Goal: Transaction & Acquisition: Purchase product/service

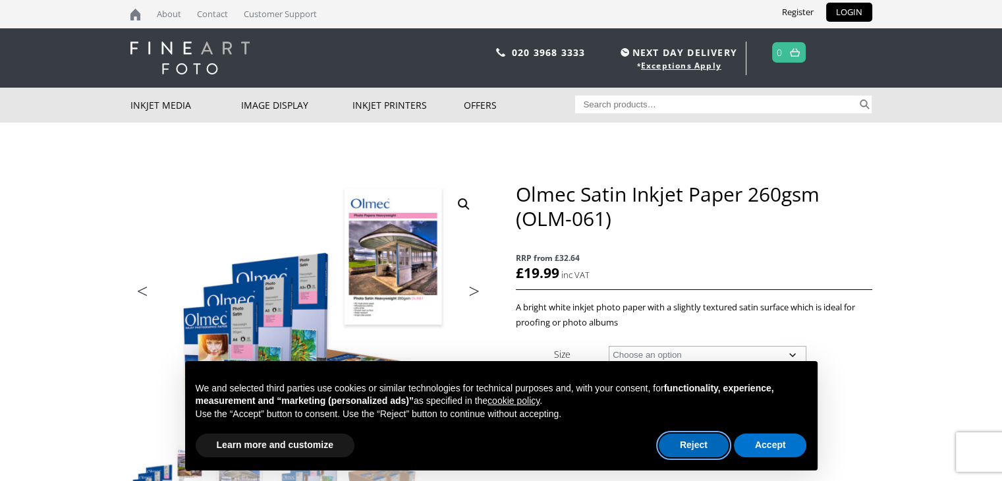
click at [685, 448] on button "Reject" at bounding box center [693, 445] width 70 height 24
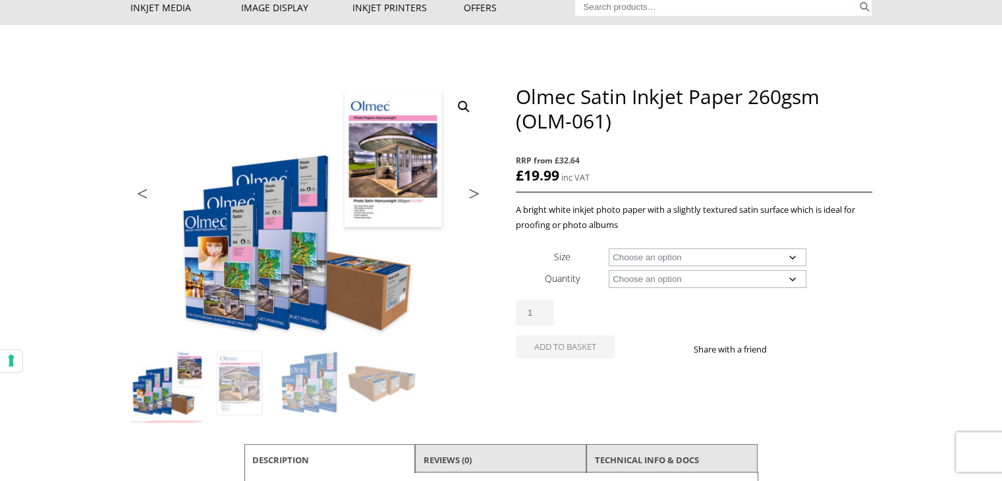
scroll to position [66, 0]
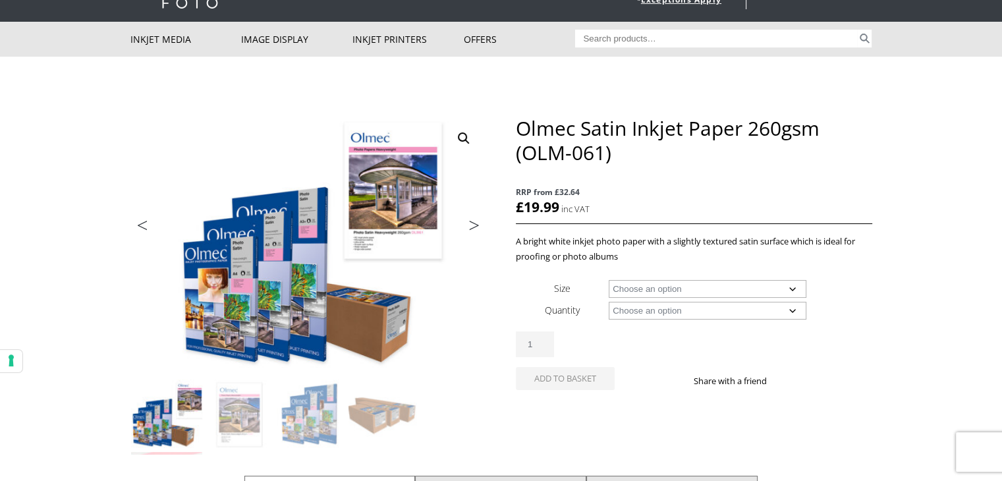
click at [666, 287] on select "Choose an option A4 Sheet A3 Sheet A3+ Sheet A2 Sheet 17" Wide Roll 24" Wide Ro…" at bounding box center [707, 289] width 198 height 18
click at [608, 280] on select "Choose an option A4 Sheet A3 Sheet A3+ Sheet A2 Sheet 17" Wide Roll 24" Wide Ro…" at bounding box center [707, 289] width 198 height 18
select select "a4-sheet"
click at [683, 309] on select "Choose an option 50 Sheets" at bounding box center [707, 311] width 198 height 18
select select "50-sheets"
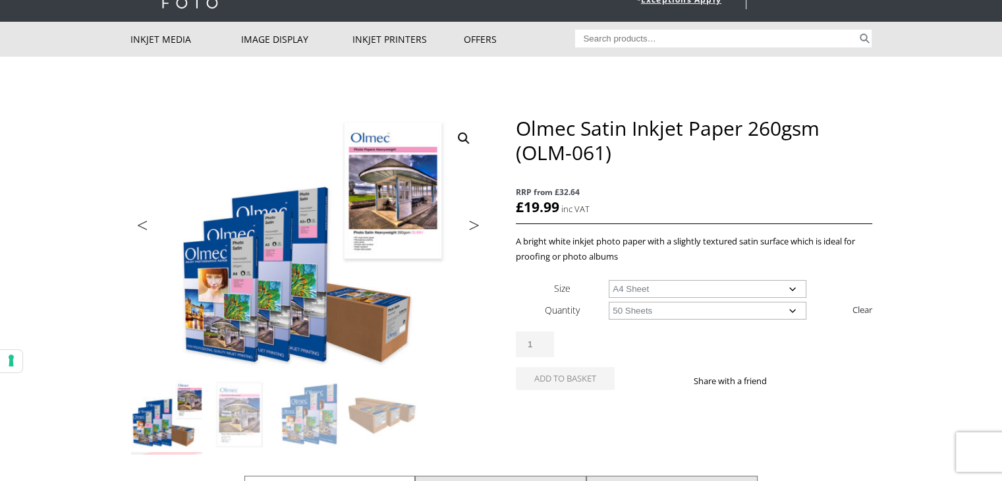
click at [608, 302] on select "Choose an option 50 Sheets" at bounding box center [707, 311] width 198 height 18
select select "a4-sheet"
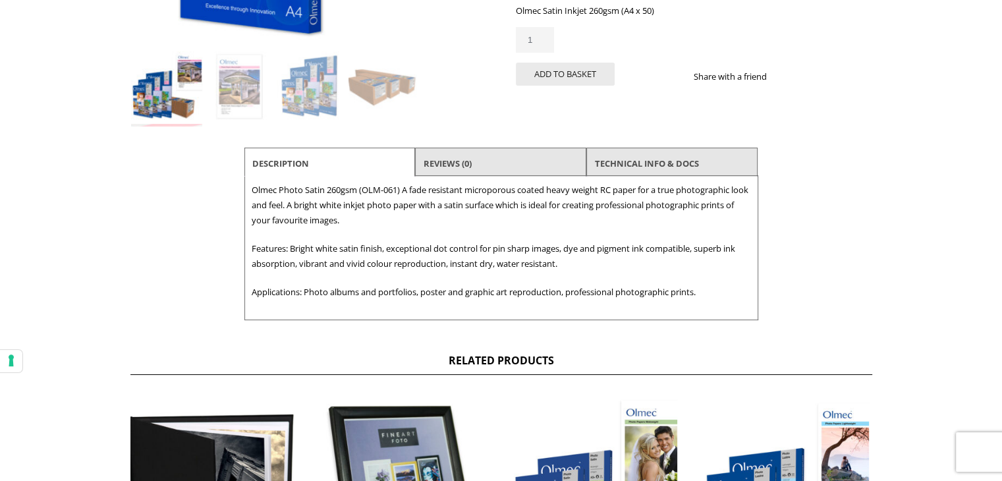
scroll to position [132, 0]
